Goal: Contribute content: Add original content to the website for others to see

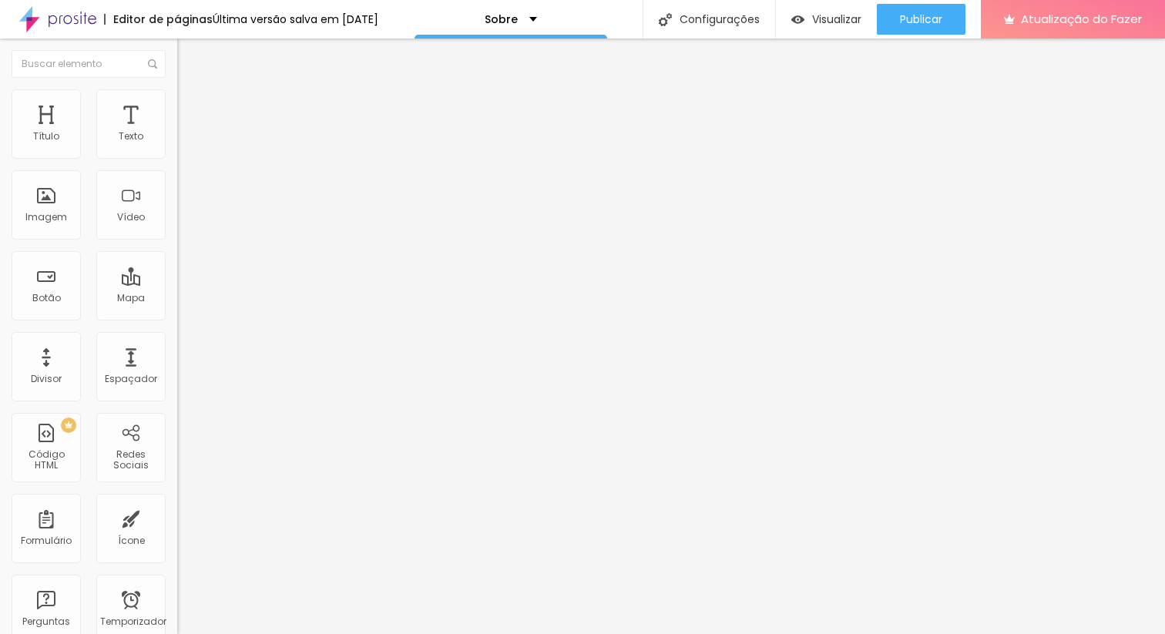
click at [191, 106] on font "Avançado" at bounding box center [216, 99] width 51 height 13
click at [177, 99] on img at bounding box center [184, 96] width 14 height 14
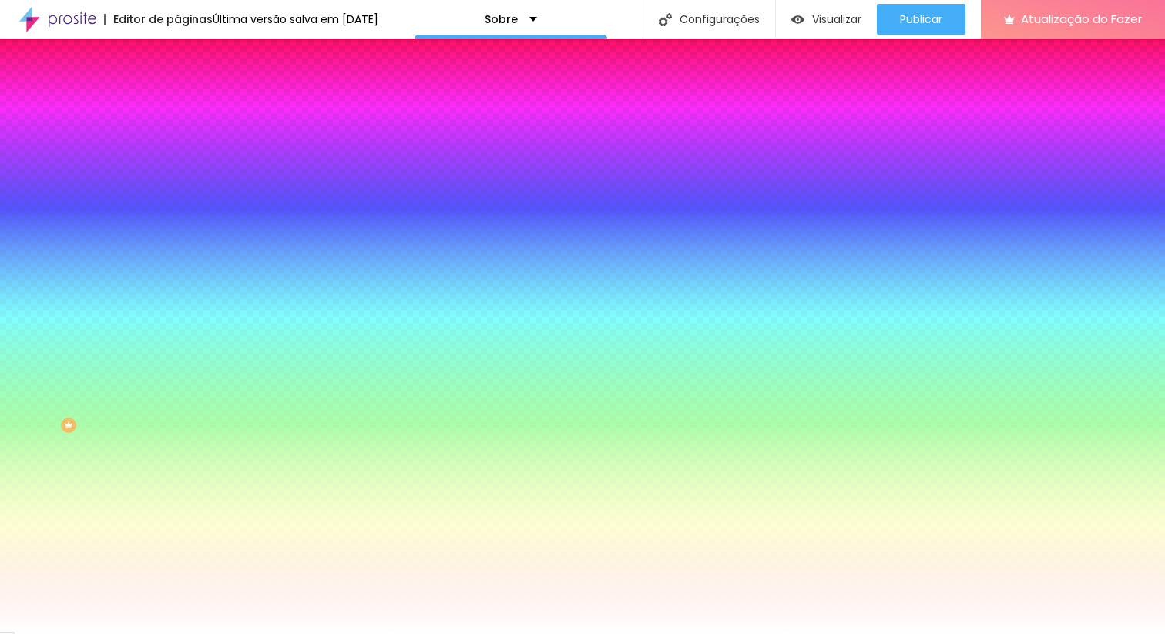
drag, startPoint x: 108, startPoint y: 285, endPoint x: 106, endPoint y: 277, distance: 7.9
click at [177, 210] on div at bounding box center [265, 210] width 177 height 0
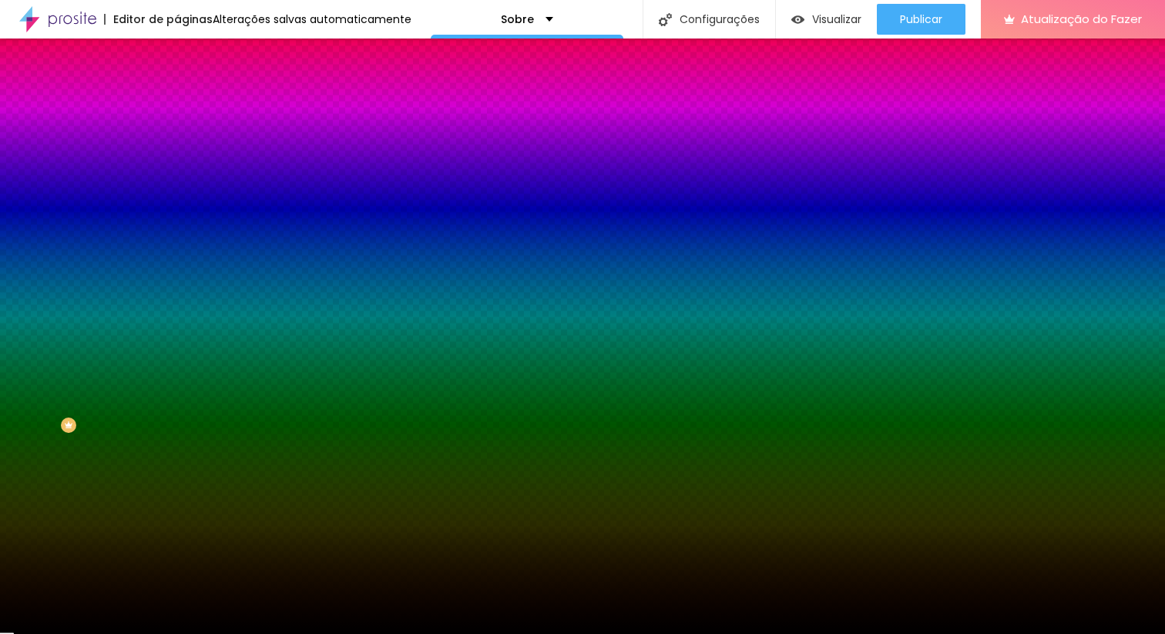
drag, startPoint x: 26, startPoint y: 301, endPoint x: 18, endPoint y: 409, distance: 108.9
click at [177, 225] on div at bounding box center [265, 225] width 177 height 0
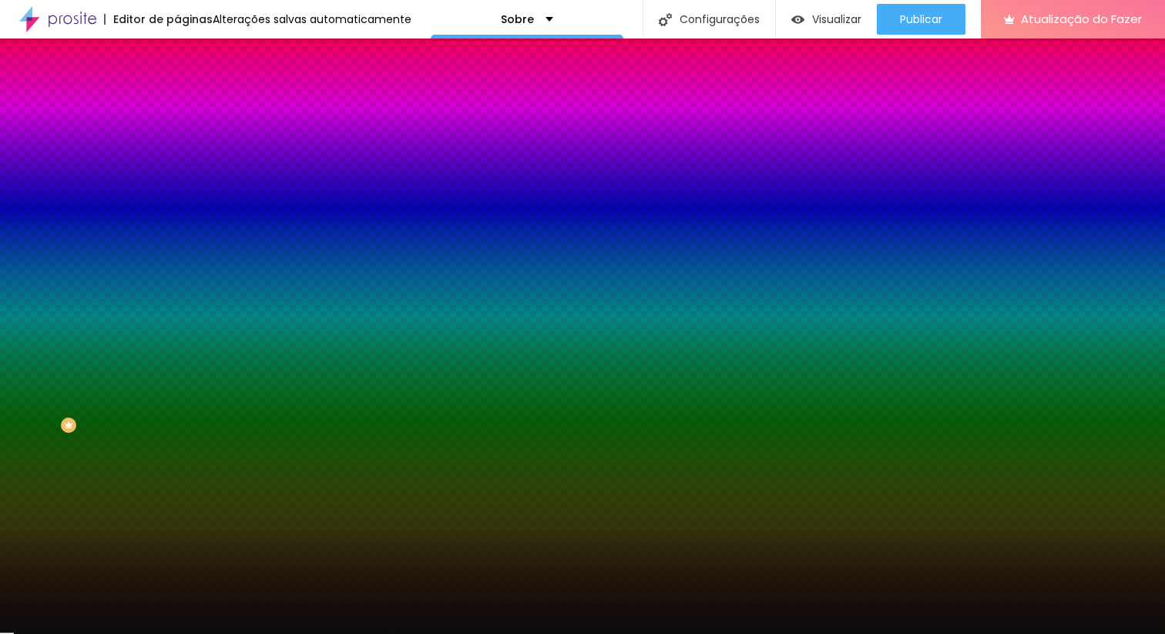
click at [177, 487] on div "Editar nulo Conteúdo Estilo Avançado Imagem de fundo Trocar imagem Efeito da Im…" at bounding box center [265, 337] width 177 height 596
click at [177, 210] on div at bounding box center [265, 210] width 177 height 0
drag, startPoint x: 23, startPoint y: 409, endPoint x: 35, endPoint y: 363, distance: 47.7
click at [177, 225] on div at bounding box center [265, 225] width 177 height 0
click at [177, 210] on div at bounding box center [265, 210] width 177 height 0
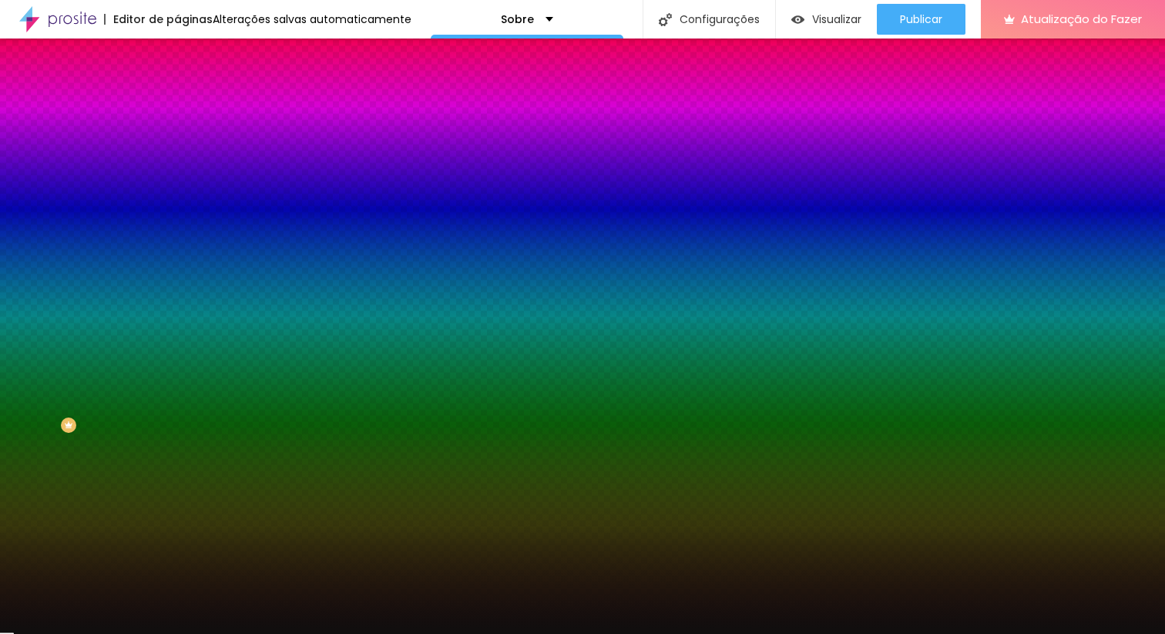
type input "#000000"
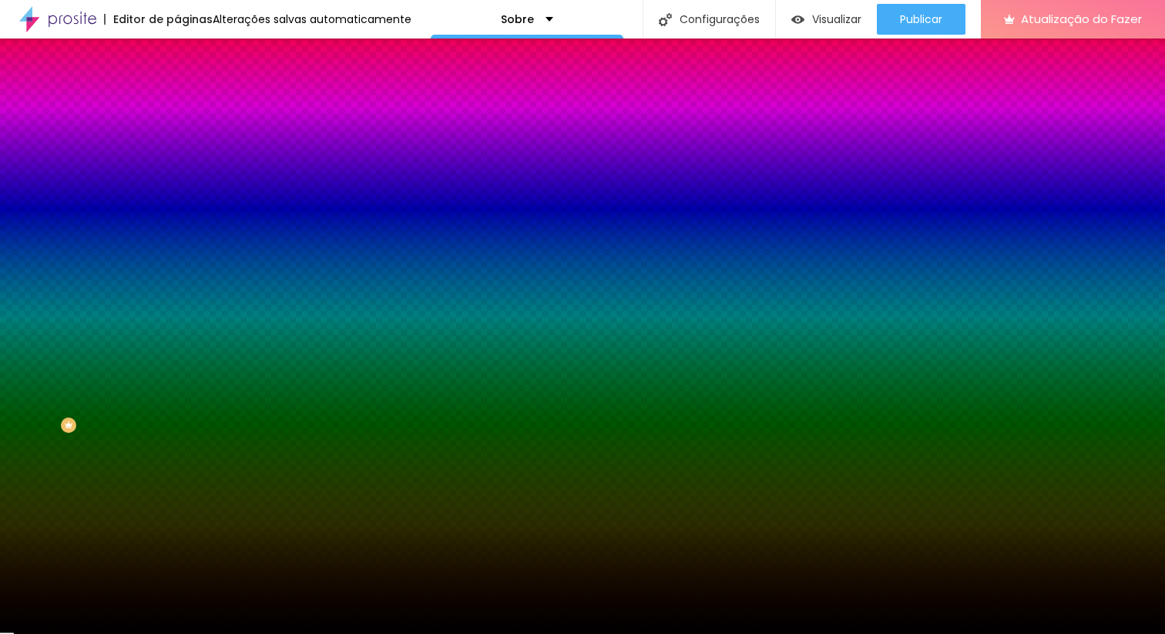
drag, startPoint x: 25, startPoint y: 407, endPoint x: 35, endPoint y: 396, distance: 14.7
click at [177, 320] on div "Imagem de fundo Trocar imagem Efeito da Imagem Nenhum Nenhum Parallax Cor de fu…" at bounding box center [265, 220] width 177 height 200
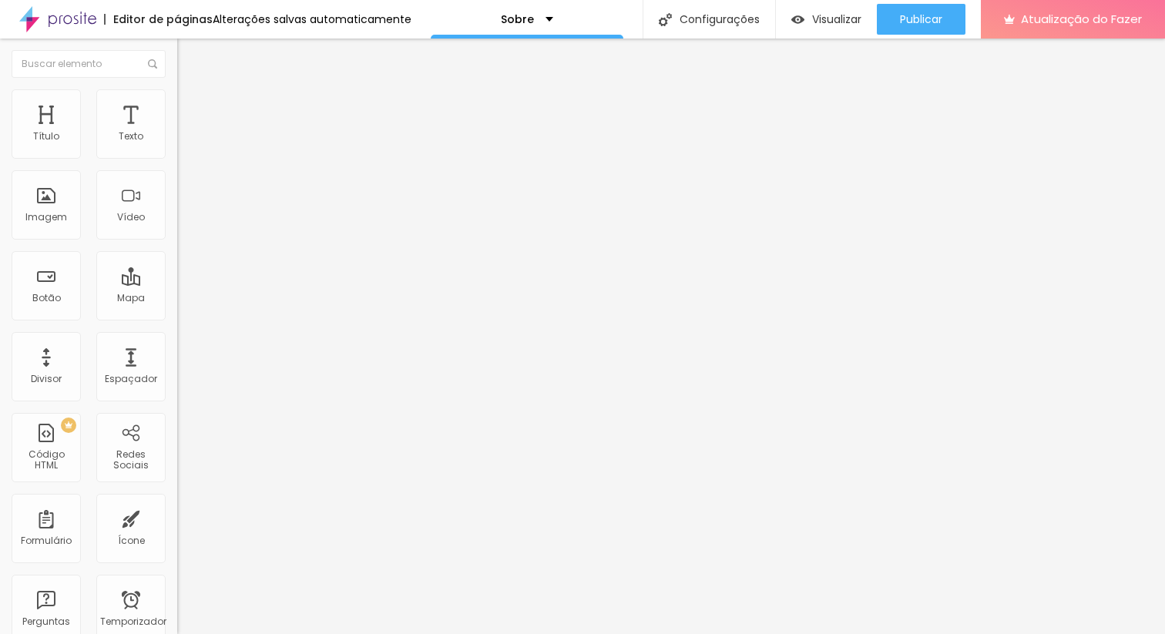
click at [177, 96] on img at bounding box center [184, 96] width 14 height 14
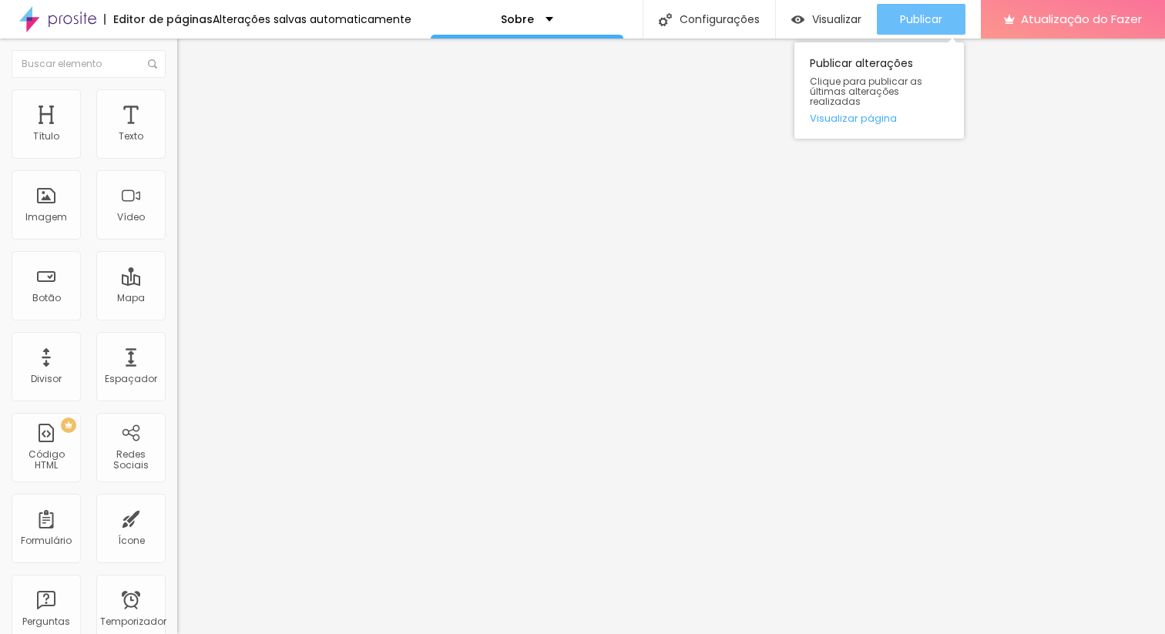
click at [922, 13] on font "Publicar" at bounding box center [921, 19] width 42 height 15
click at [913, 22] on font "Publicar" at bounding box center [921, 19] width 42 height 15
